Goal: Find specific page/section: Find specific page/section

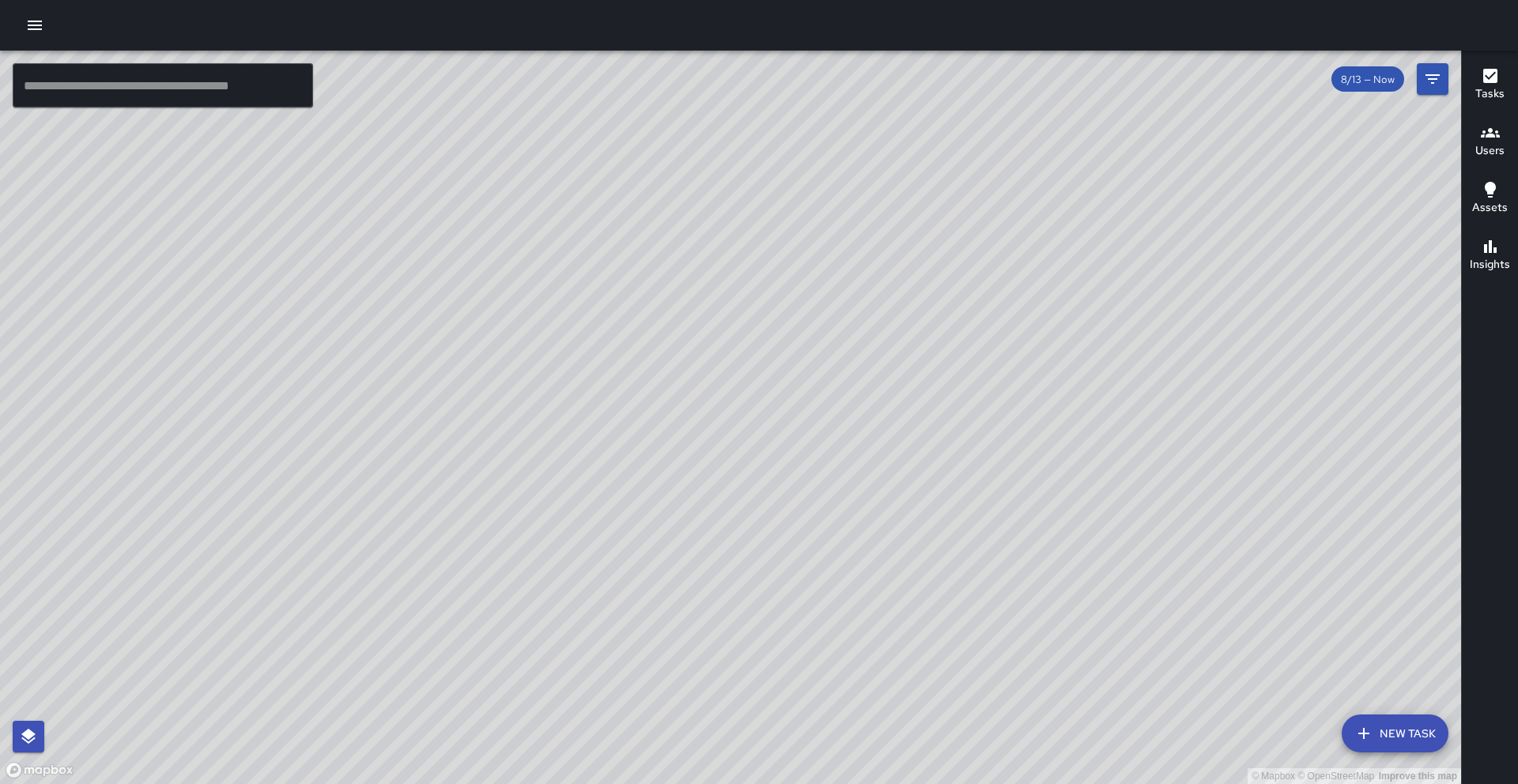
click at [474, 288] on div "© Mapbox © OpenStreetMap Improve this map" at bounding box center [730, 417] width 1461 height 734
click at [1431, 84] on icon "Filters" at bounding box center [1432, 78] width 19 height 19
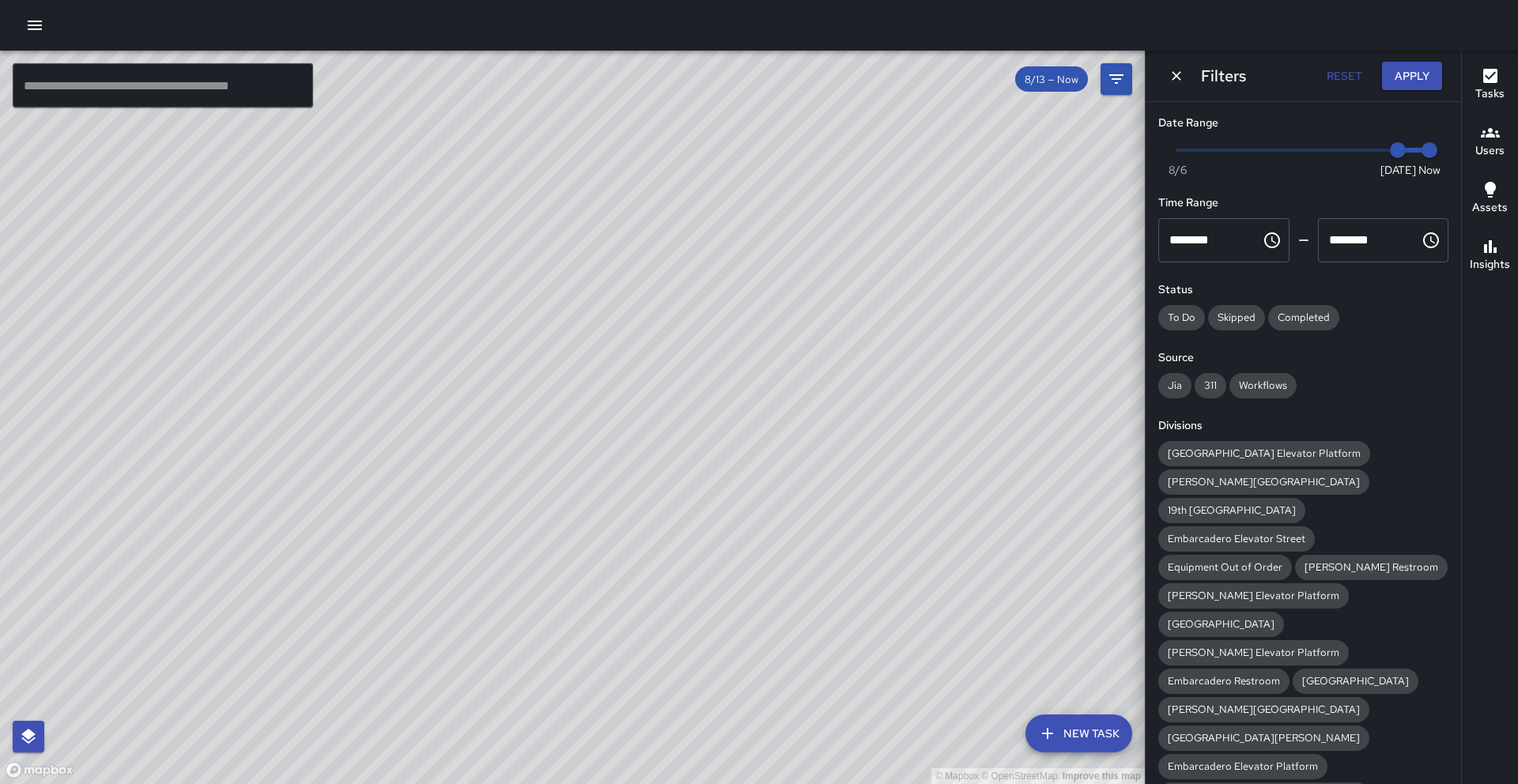
click at [1267, 244] on icon "Choose time, selected time is 12:00 AM" at bounding box center [1271, 239] width 19 height 19
click at [1190, 374] on li "05" at bounding box center [1200, 366] width 20 height 16
click at [1415, 237] on button "Choose time, selected time is 11:59 PM" at bounding box center [1431, 240] width 32 height 32
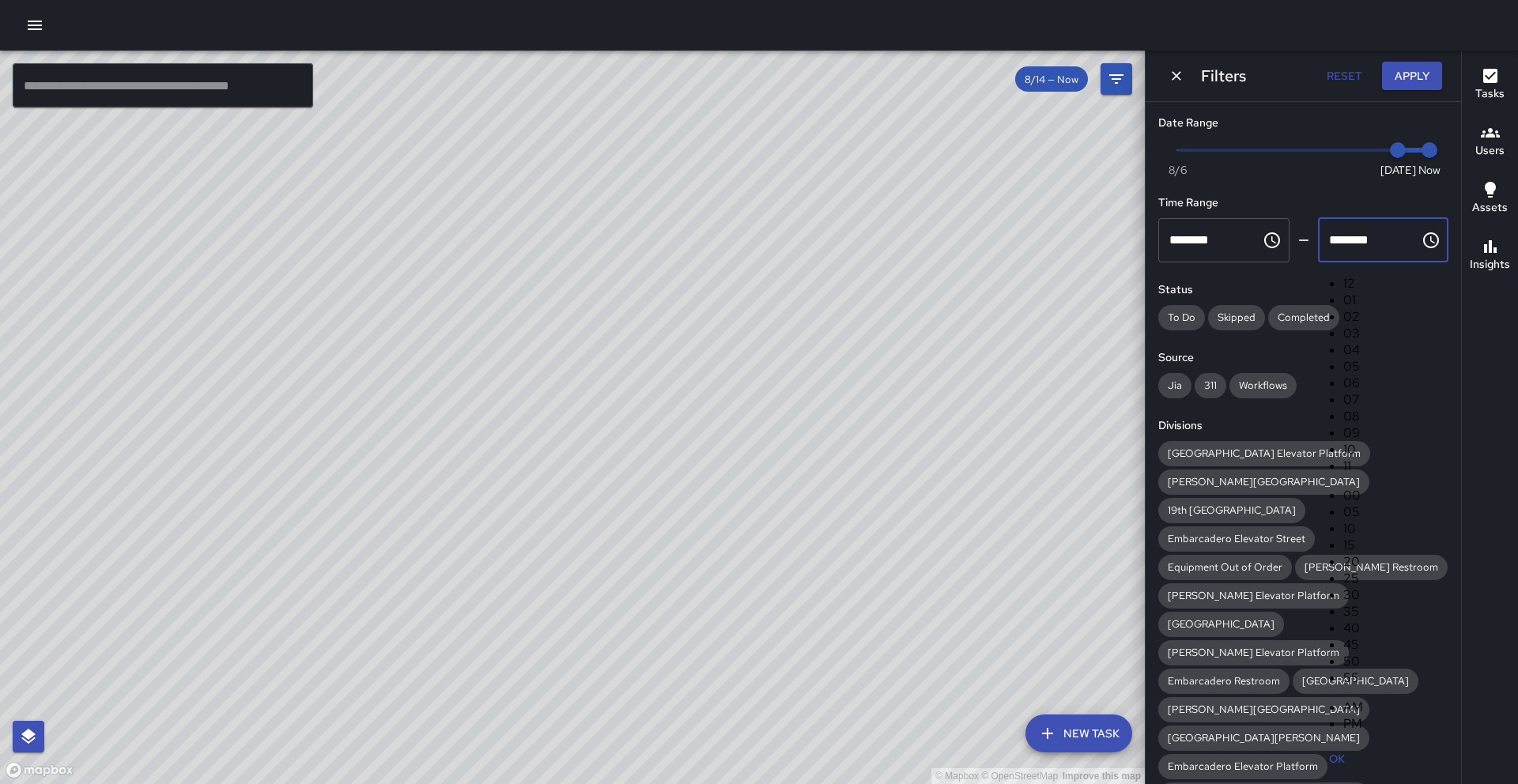
scroll to position [33, 0]
click at [1362, 744] on button "OK" at bounding box center [1336, 759] width 50 height 29
click at [1408, 81] on button "Apply" at bounding box center [1412, 77] width 60 height 29
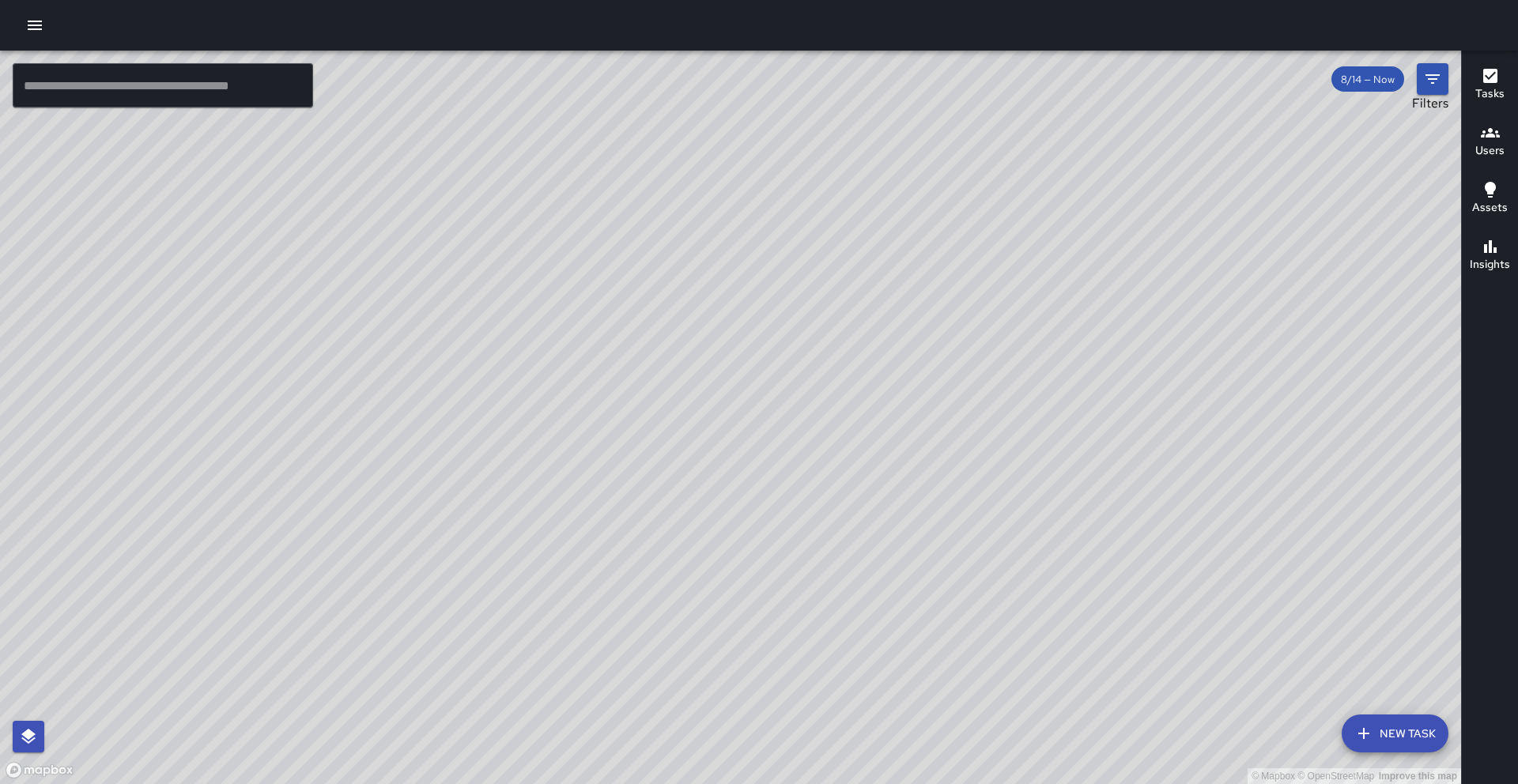
click at [1419, 89] on button "Filters" at bounding box center [1432, 79] width 32 height 32
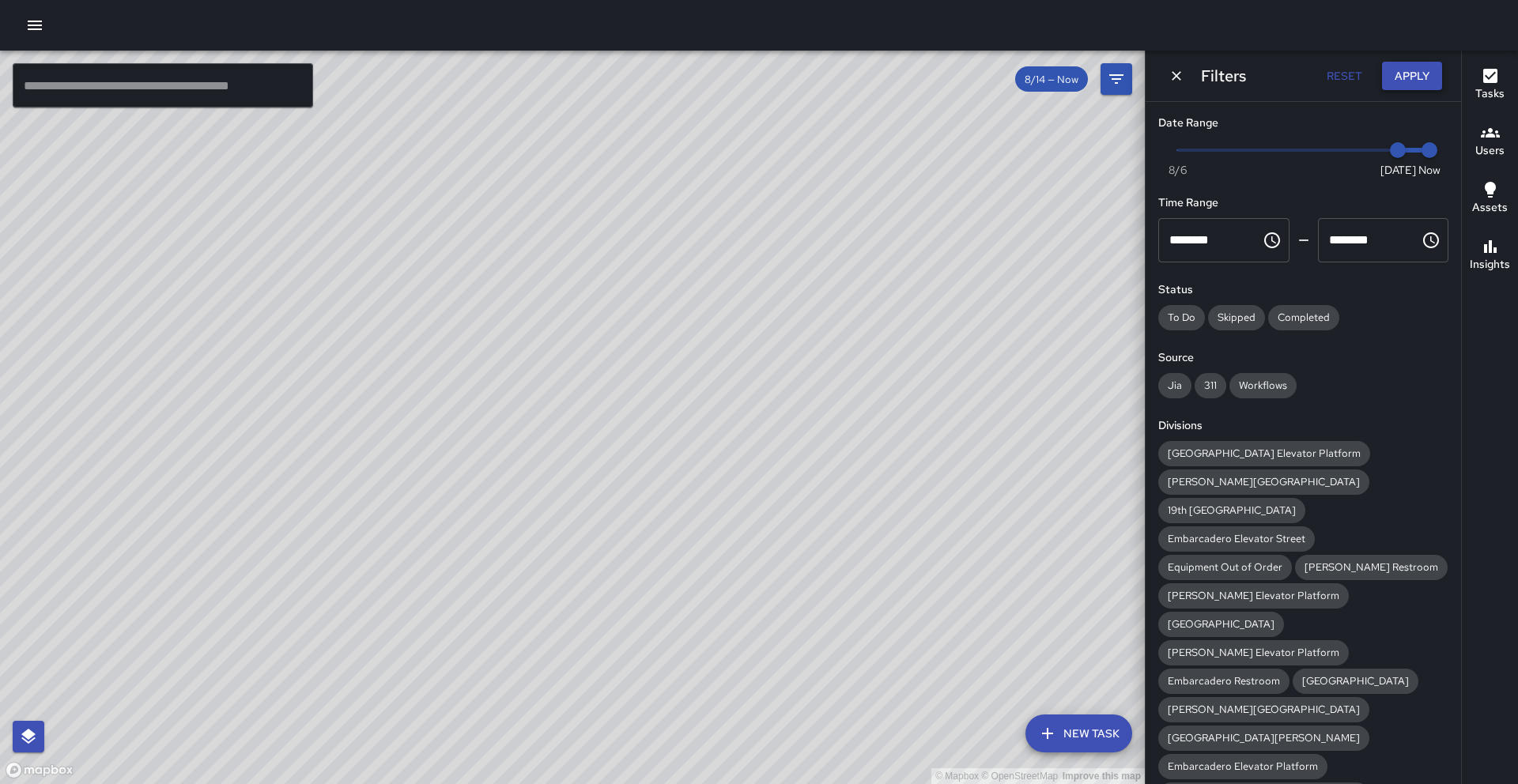
click at [1422, 72] on button "Apply" at bounding box center [1412, 77] width 60 height 29
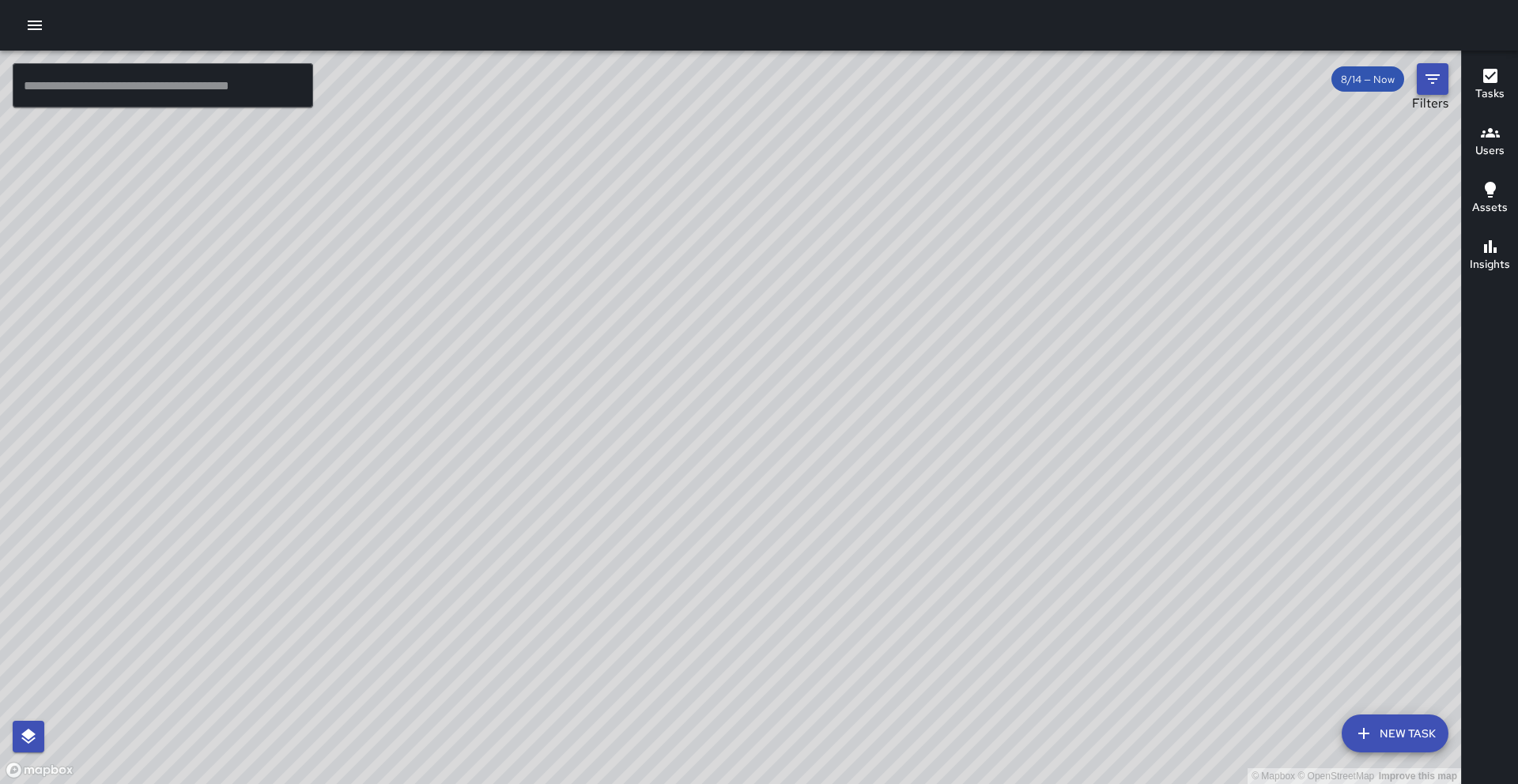
click at [1424, 77] on icon "Filters" at bounding box center [1432, 78] width 19 height 19
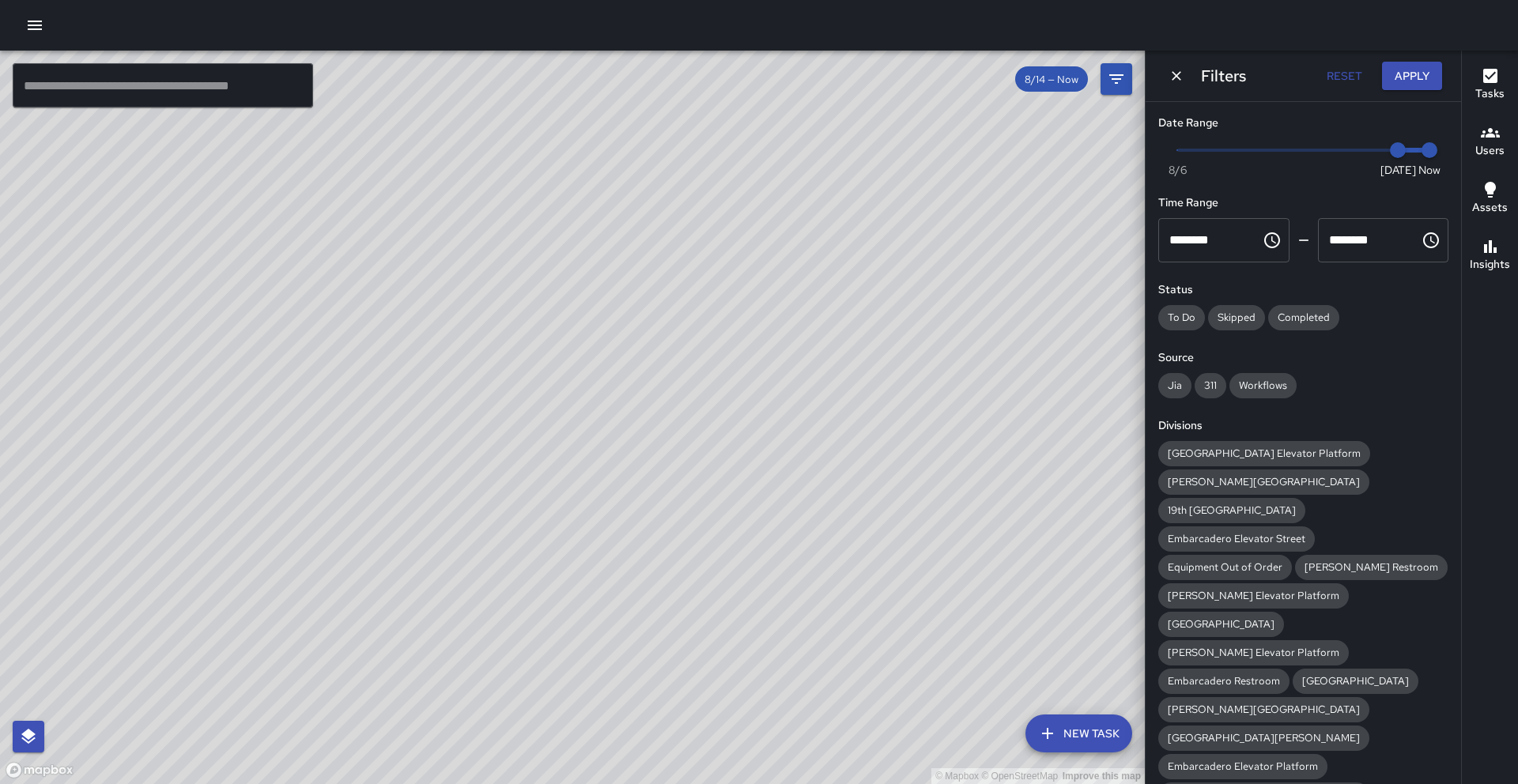
drag, startPoint x: 1497, startPoint y: 145, endPoint x: 1492, endPoint y: 128, distance: 17.7
click at [1496, 138] on div "Users" at bounding box center [1489, 141] width 29 height 37
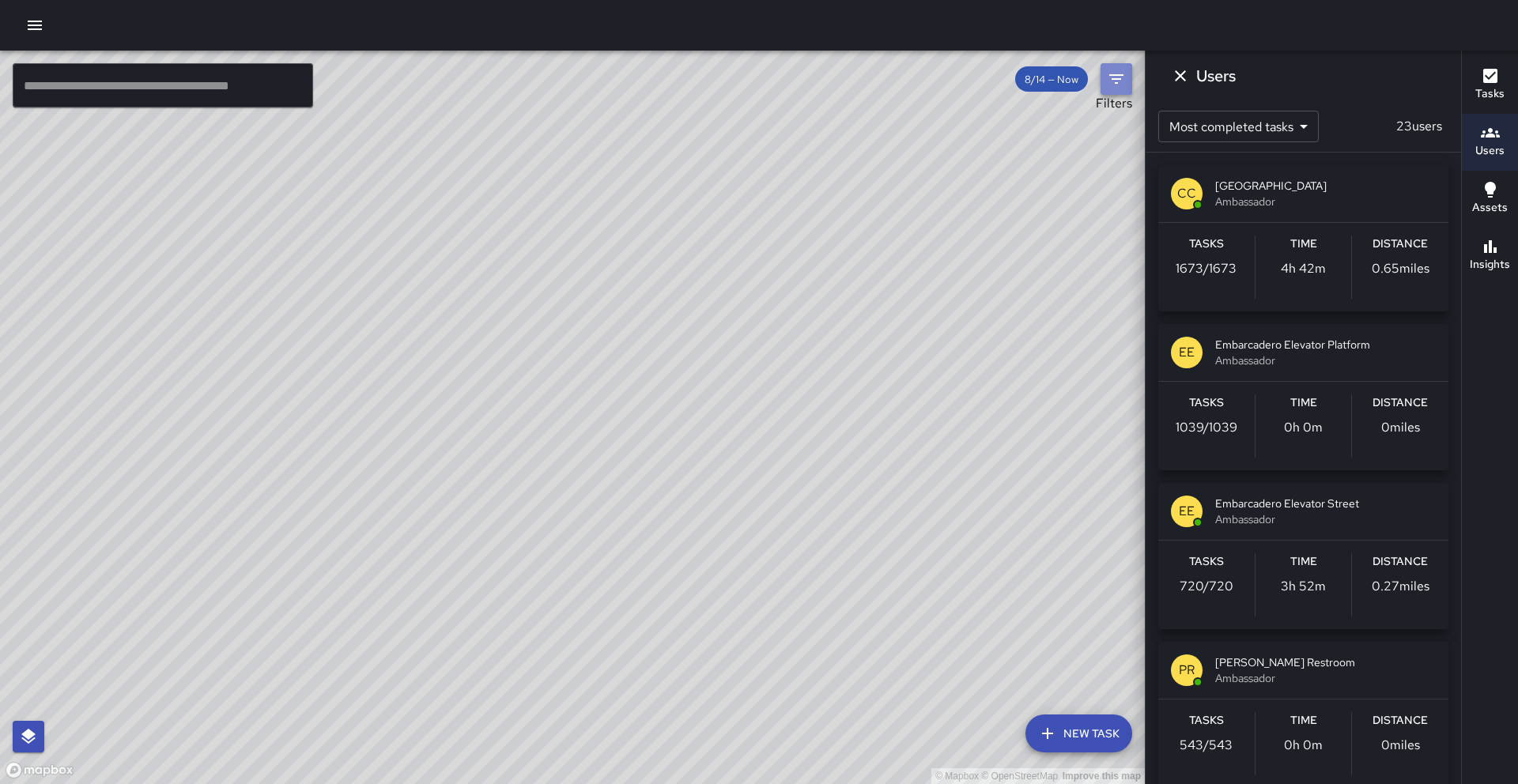
click at [1113, 81] on icon "Filters" at bounding box center [1116, 78] width 19 height 19
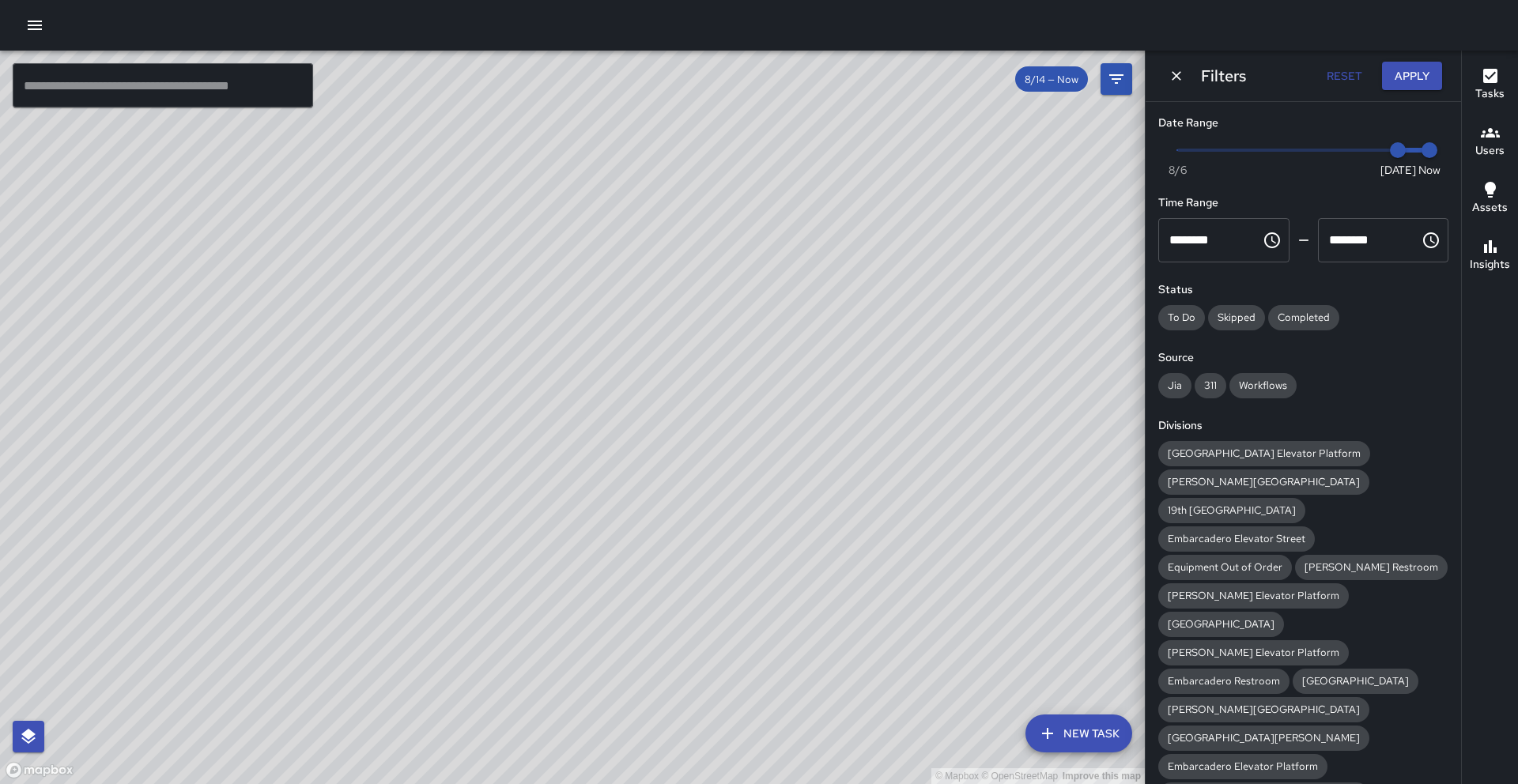
click at [1347, 85] on button "Reset" at bounding box center [1344, 77] width 50 height 29
type input "********"
click at [1343, 78] on button "Reset" at bounding box center [1344, 77] width 50 height 29
click at [1342, 81] on button "Reset" at bounding box center [1344, 77] width 50 height 29
click at [1481, 140] on icon "button" at bounding box center [1489, 132] width 19 height 19
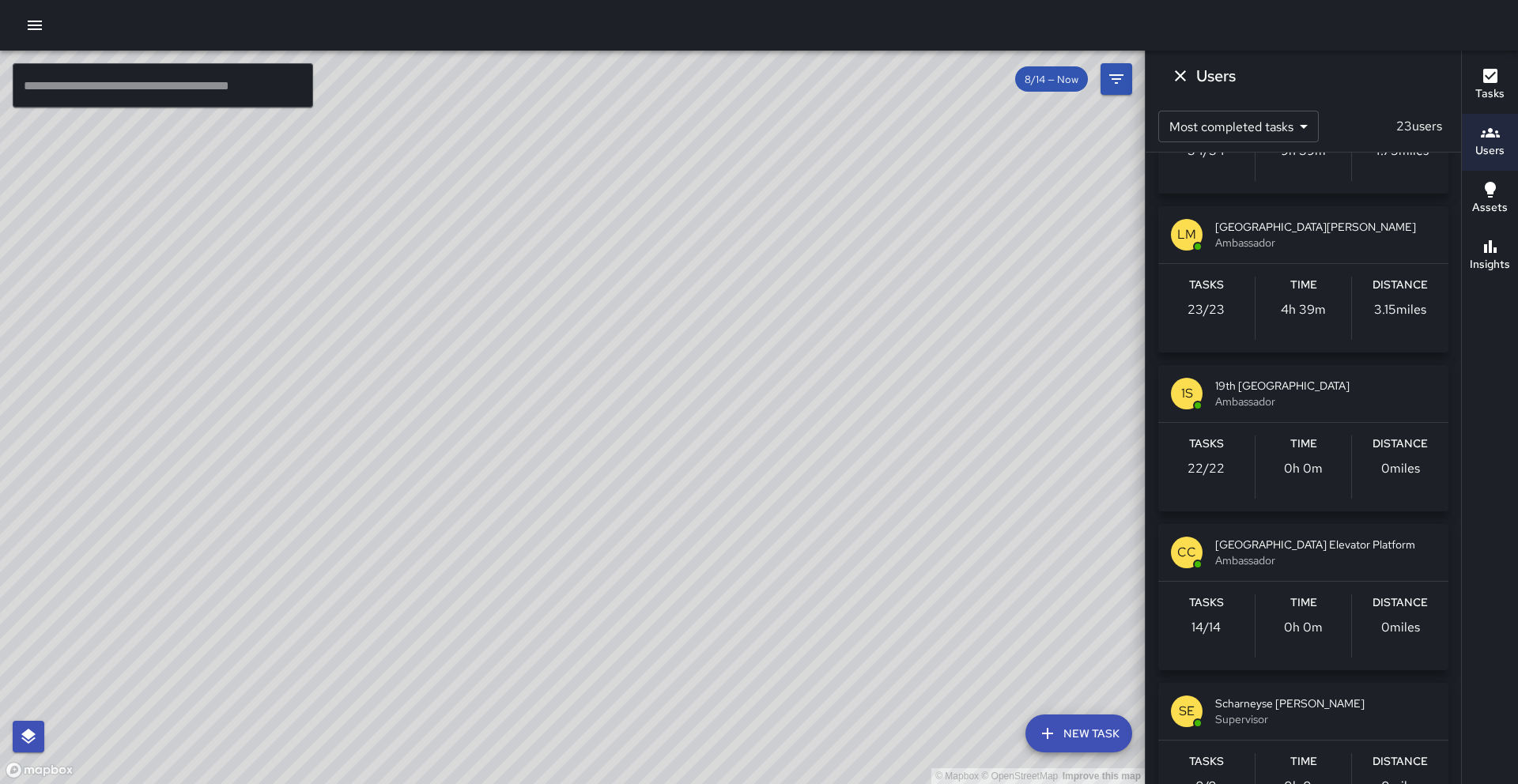
scroll to position [1721, 0]
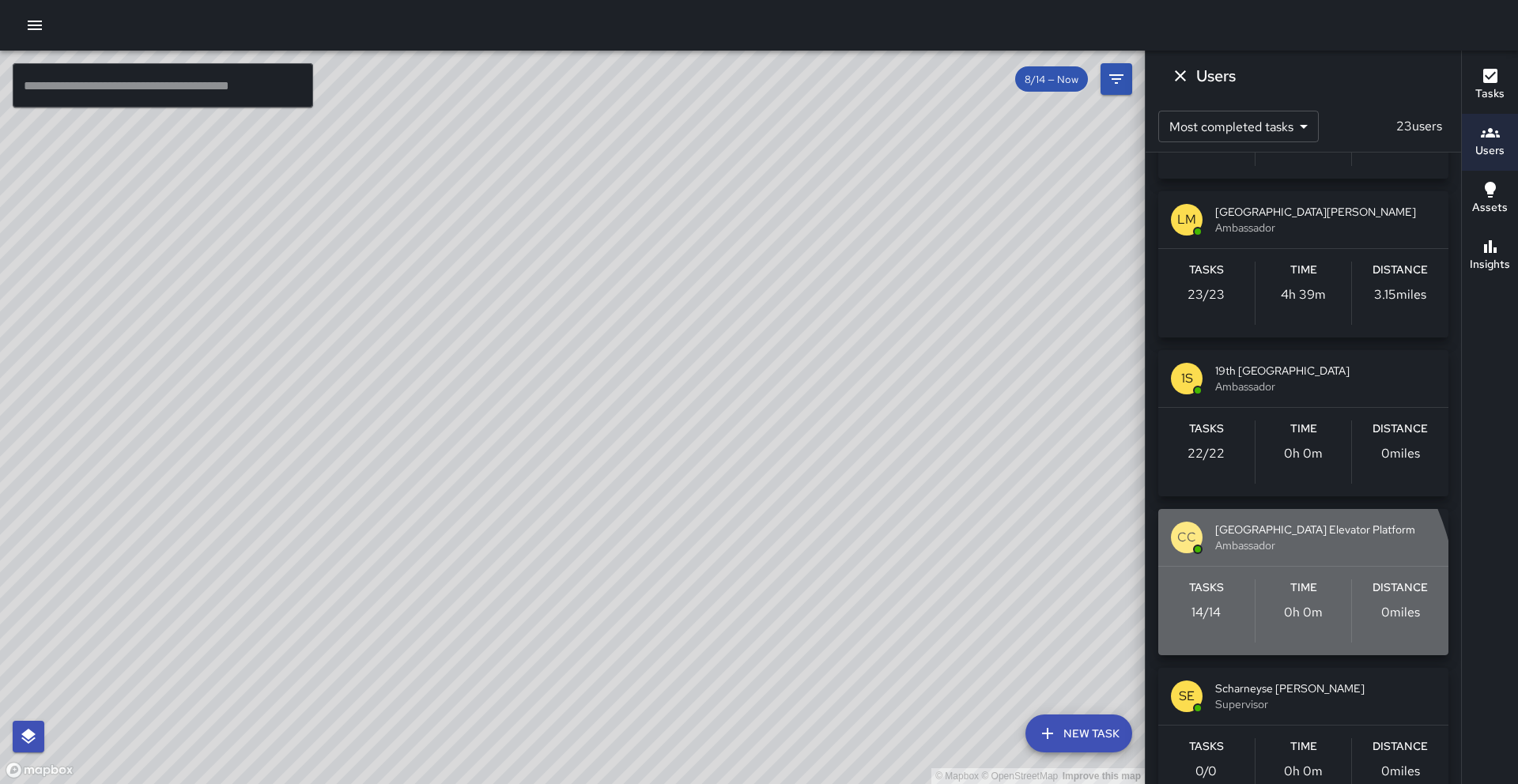
click at [1217, 602] on div "Tasks 14 / 14" at bounding box center [1206, 611] width 96 height 64
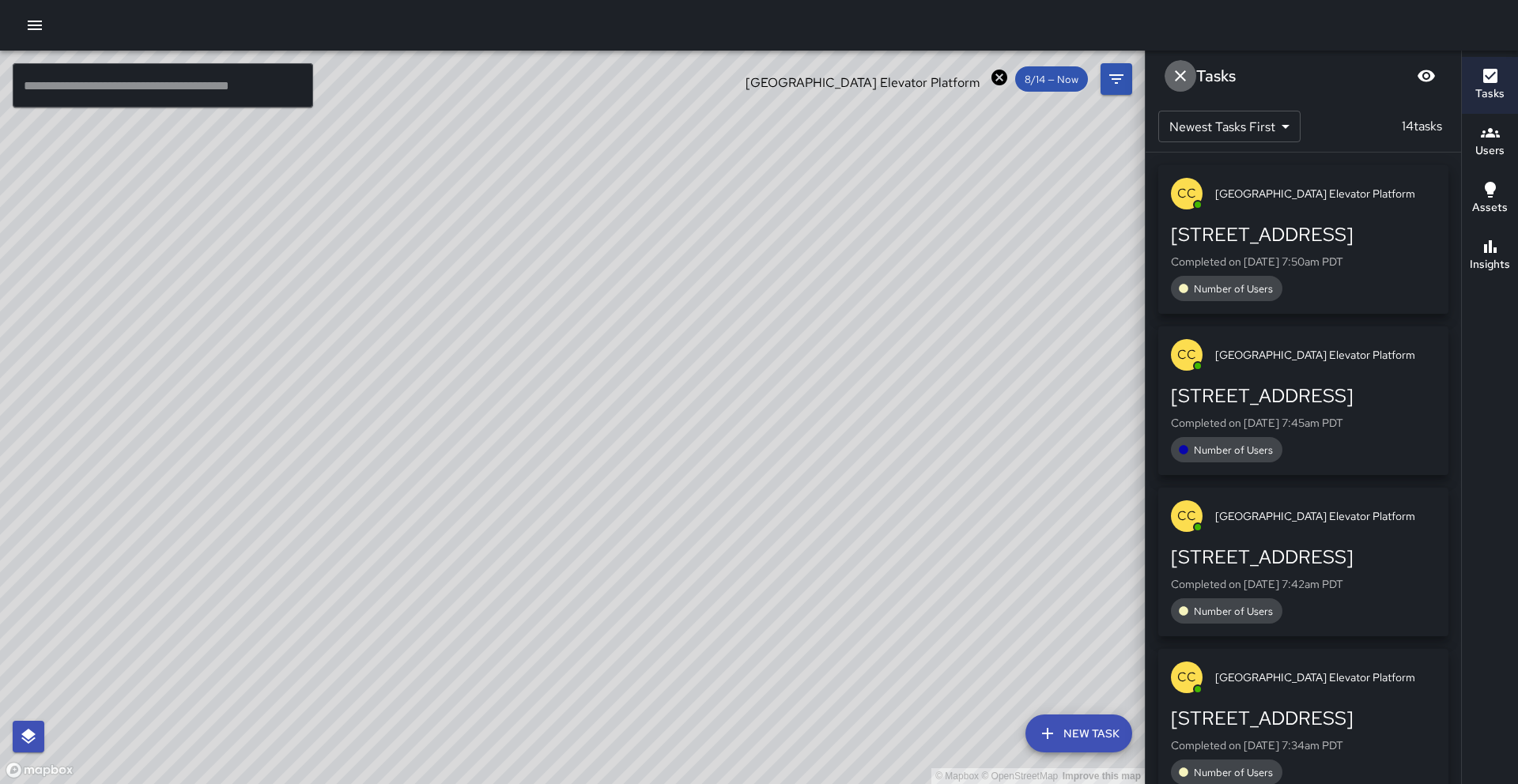
click at [1174, 79] on icon "Dismiss" at bounding box center [1180, 76] width 19 height 19
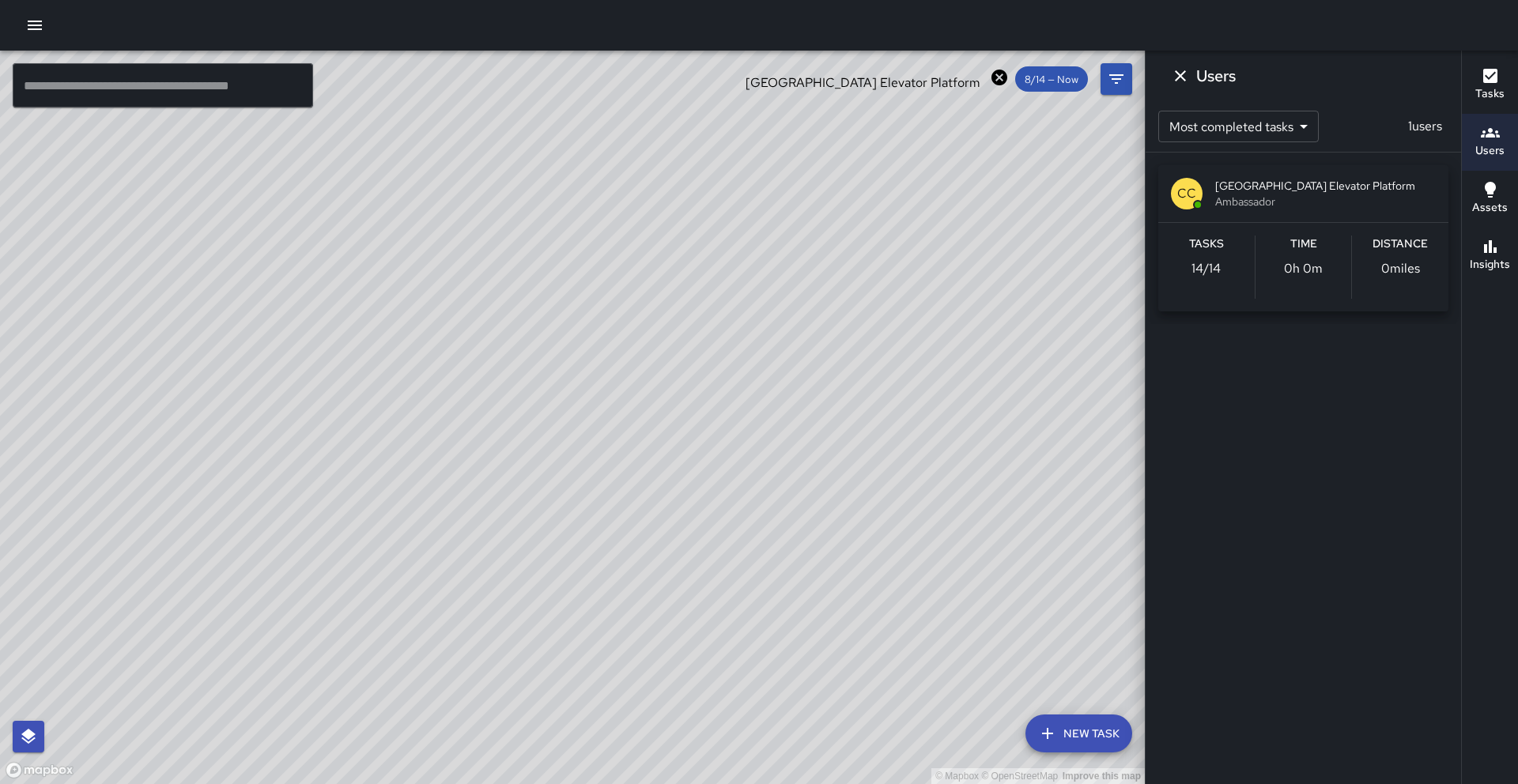
click at [1183, 79] on icon "Dismiss" at bounding box center [1181, 76] width 11 height 11
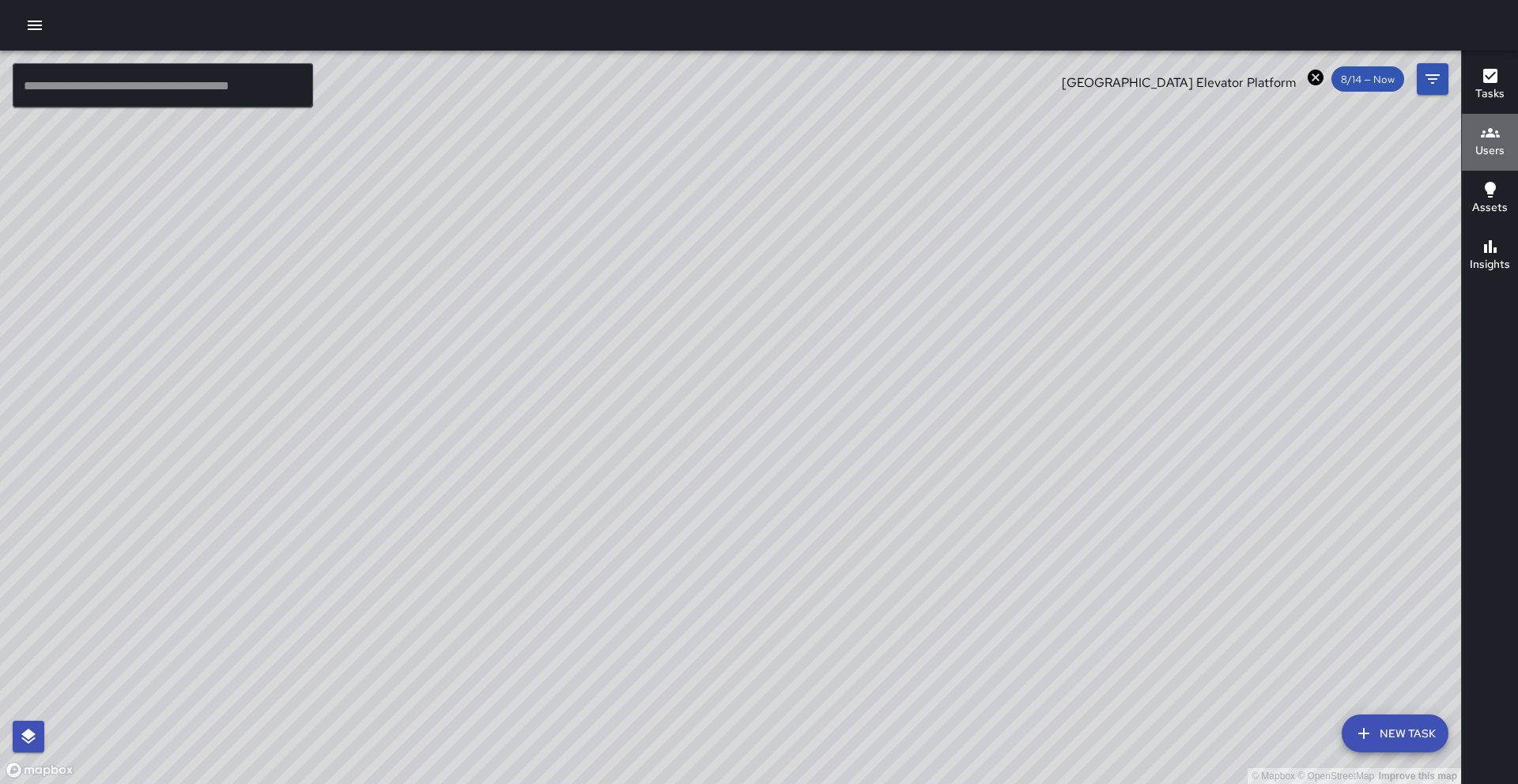
click at [1487, 139] on icon "button" at bounding box center [1489, 132] width 19 height 19
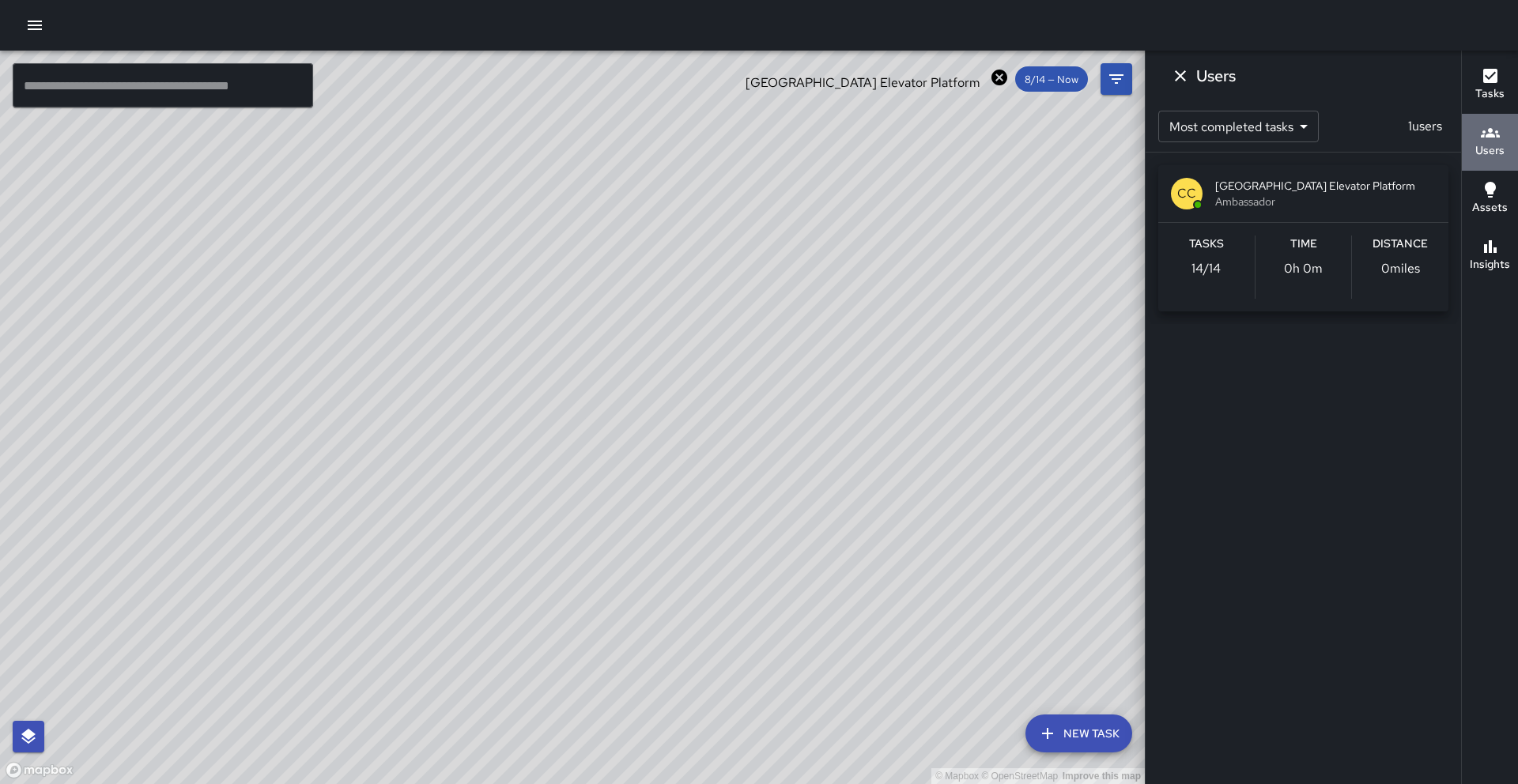
click at [1477, 145] on h6 "Users" at bounding box center [1489, 151] width 29 height 17
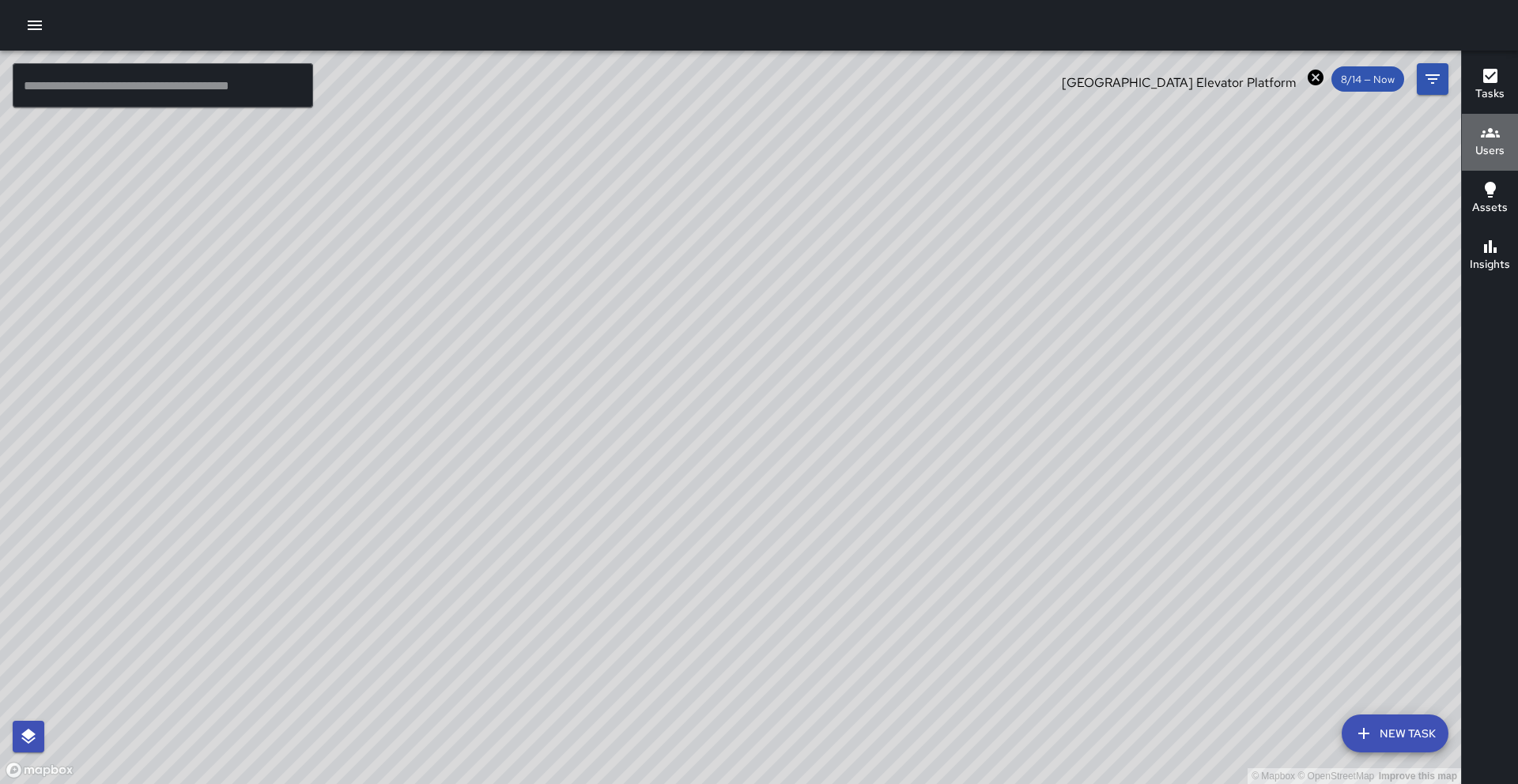
click at [1491, 141] on icon "button" at bounding box center [1489, 132] width 19 height 19
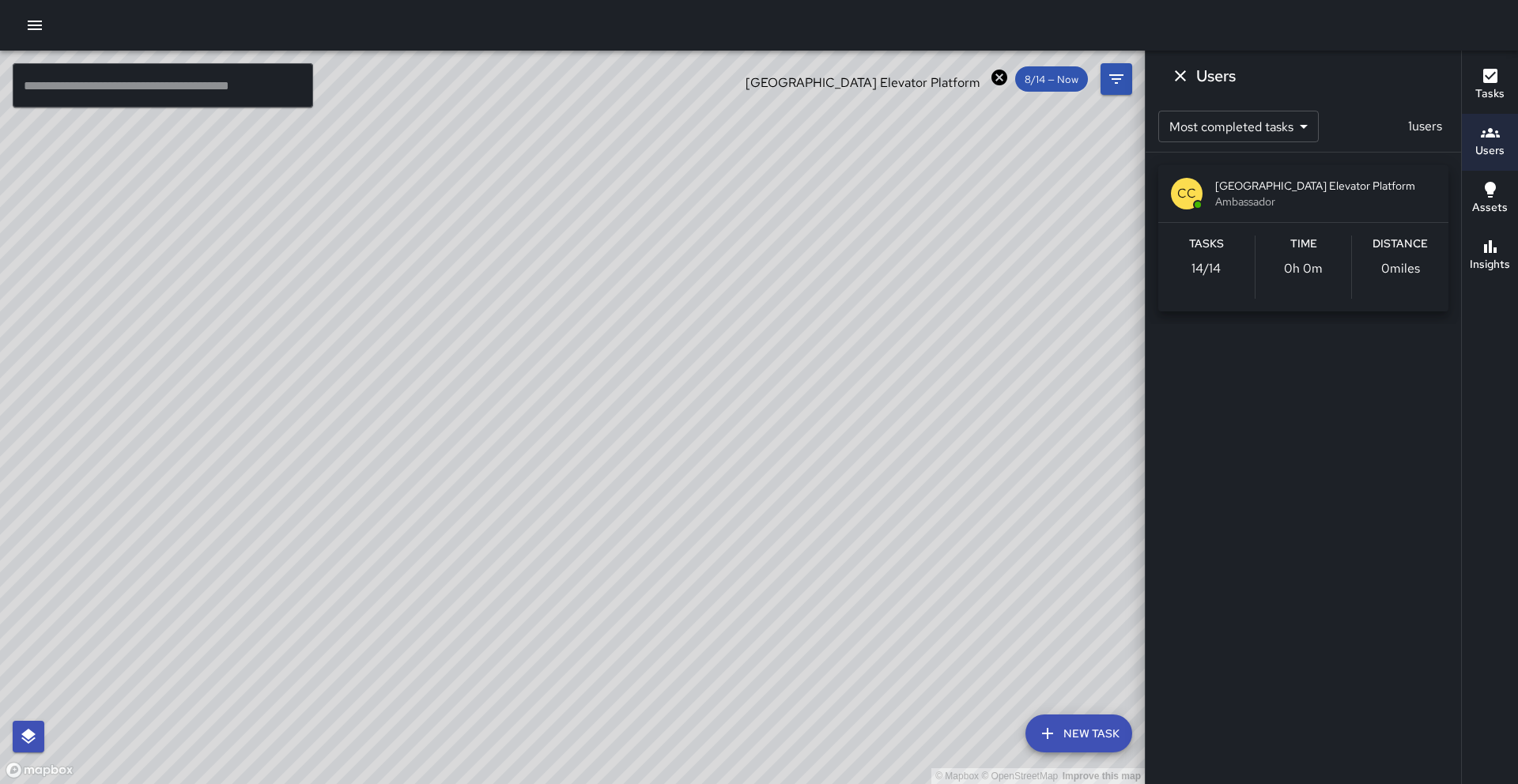
click at [996, 81] on icon at bounding box center [998, 77] width 15 height 15
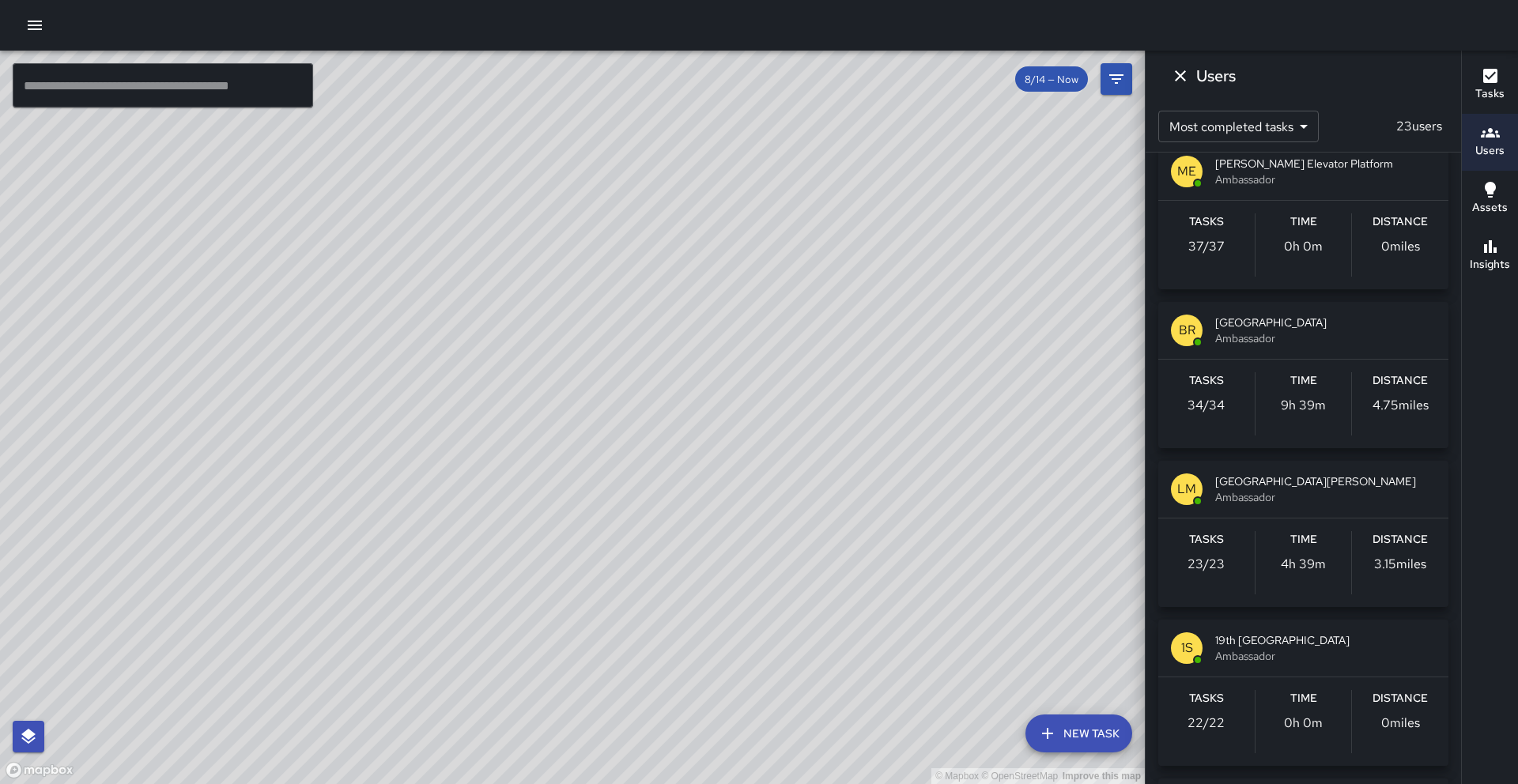
scroll to position [1453, 0]
drag, startPoint x: 1216, startPoint y: 612, endPoint x: 1218, endPoint y: 600, distance: 12.2
click at [1218, 600] on div "CC [GEOGRAPHIC_DATA] Elevator Street Ambassador Tasks 384 / 384 Time 4h 42m Dis…" at bounding box center [1303, 532] width 290 height 3642
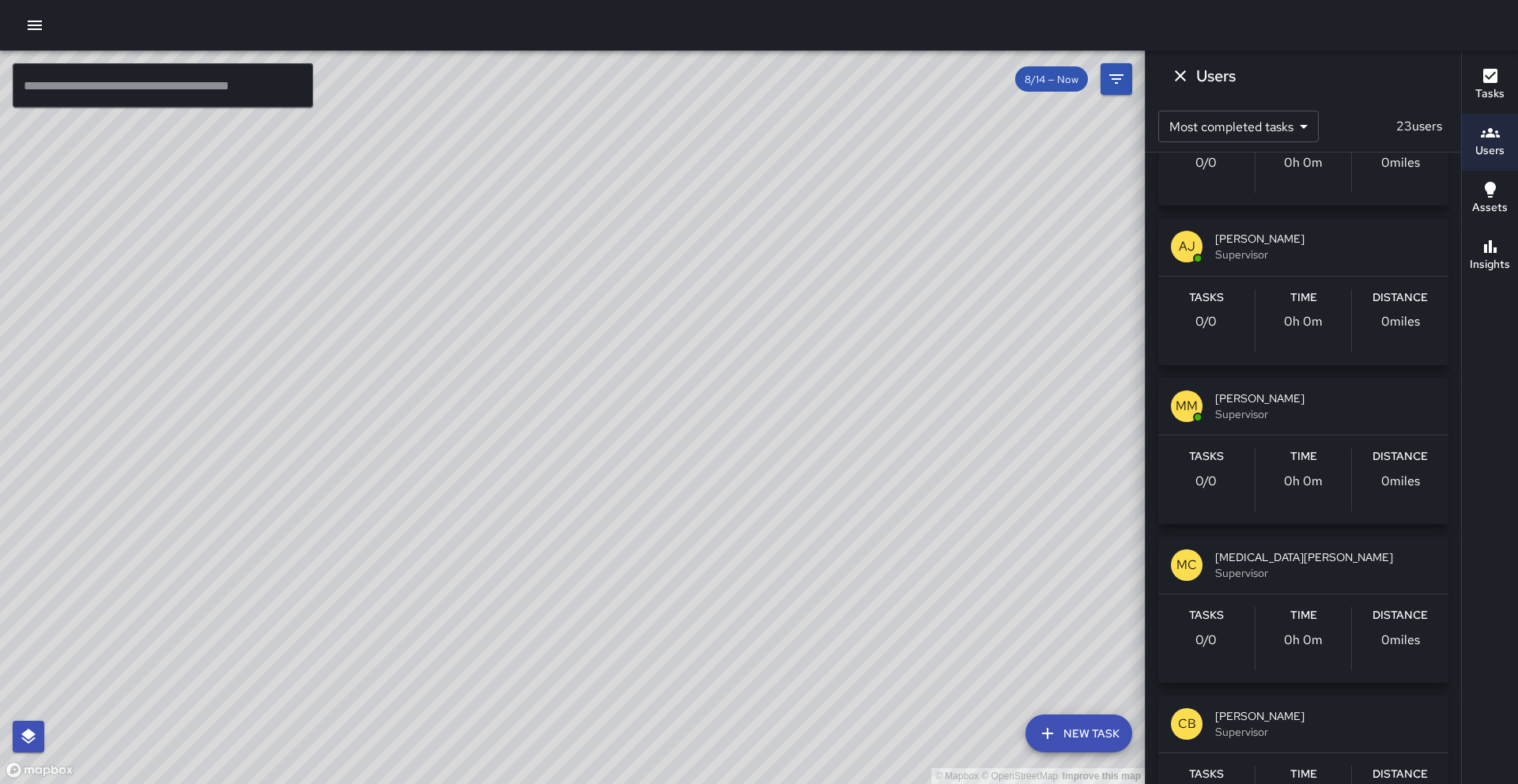
scroll to position [2297, 0]
